Goal: Entertainment & Leisure: Consume media (video, audio)

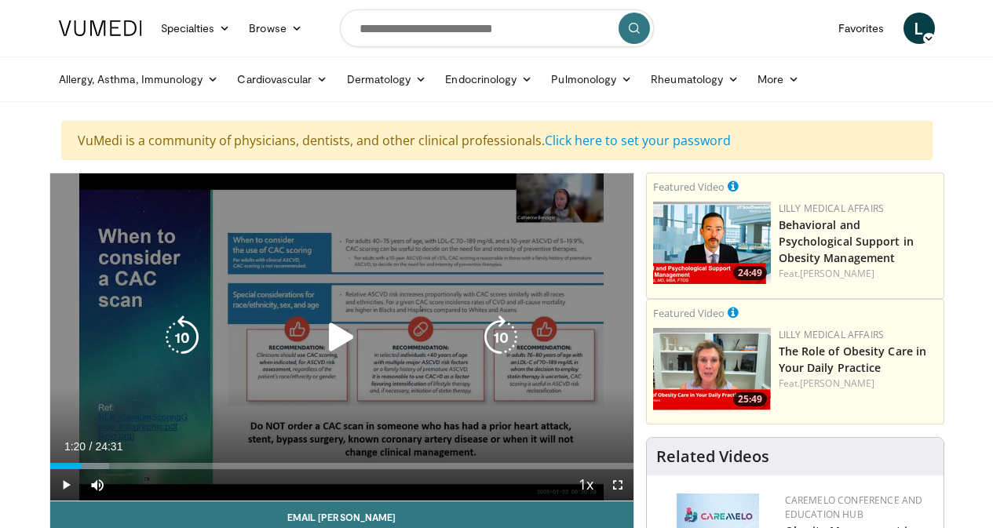
click at [329, 352] on icon "Video Player" at bounding box center [341, 337] width 44 height 44
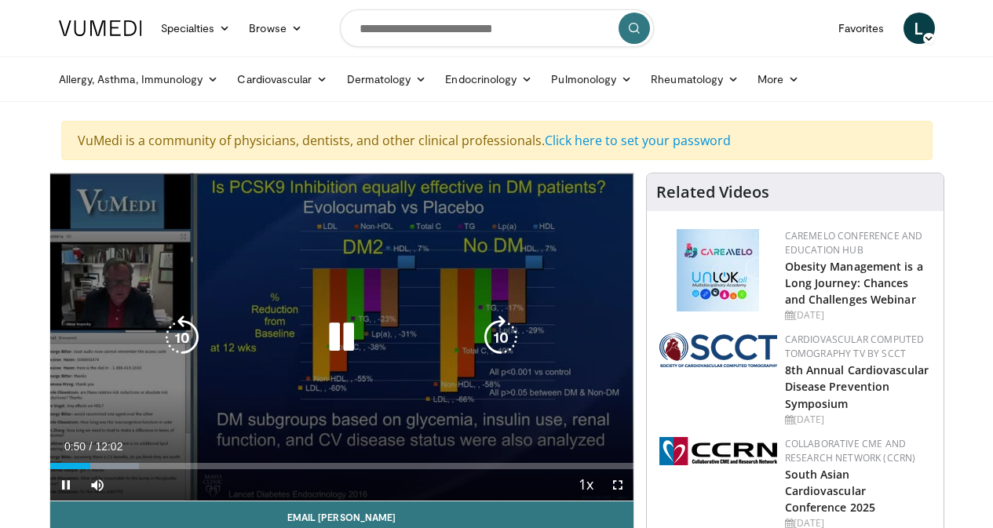
click at [319, 345] on icon "Video Player" at bounding box center [341, 337] width 44 height 44
